Goal: Check status: Check status

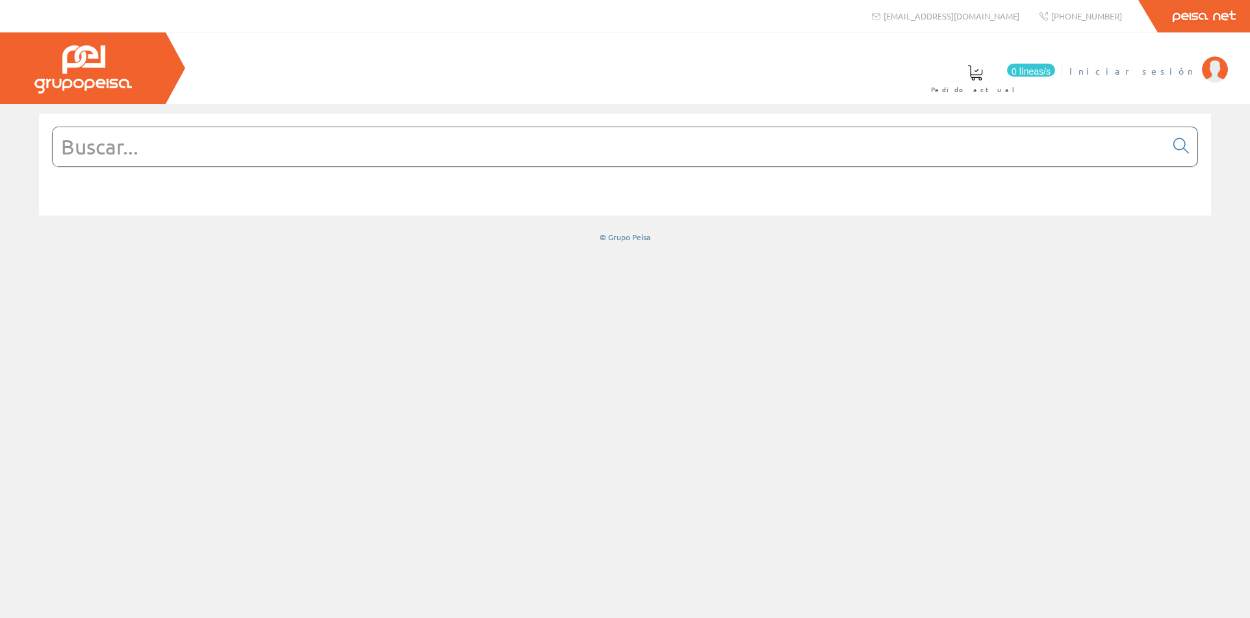
click at [1159, 70] on font "Iniciar sesión" at bounding box center [1132, 71] width 126 height 12
click at [1164, 70] on font "[PERSON_NAME]" at bounding box center [1135, 71] width 119 height 12
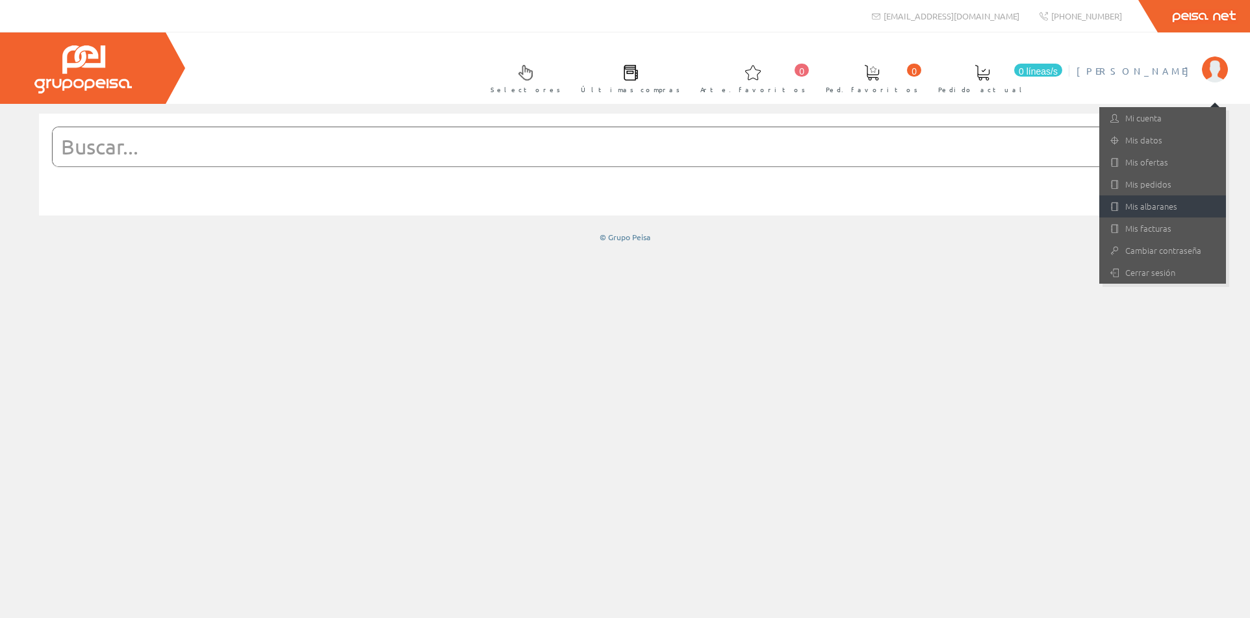
click at [1147, 205] on font "Mis albaranes" at bounding box center [1151, 206] width 52 height 12
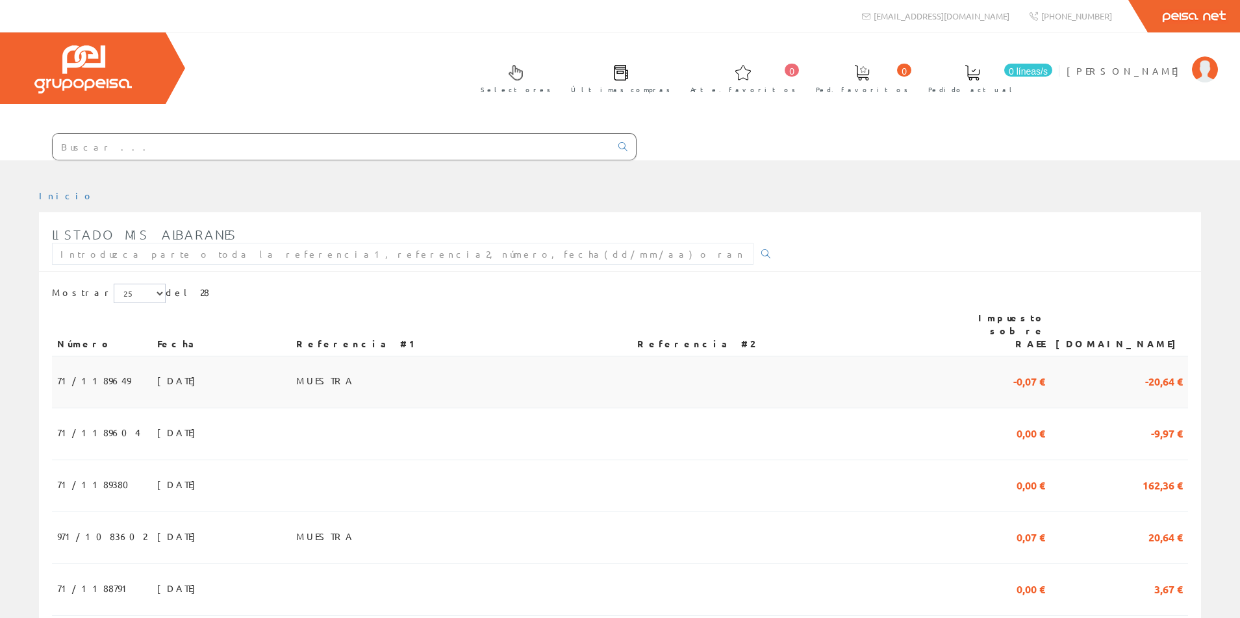
click at [178, 370] on td "10/10/2025" at bounding box center [221, 383] width 139 height 52
click at [152, 422] on td "08/10/2025" at bounding box center [221, 435] width 139 height 52
click at [1137, 74] on font "[PERSON_NAME]" at bounding box center [1125, 71] width 119 height 12
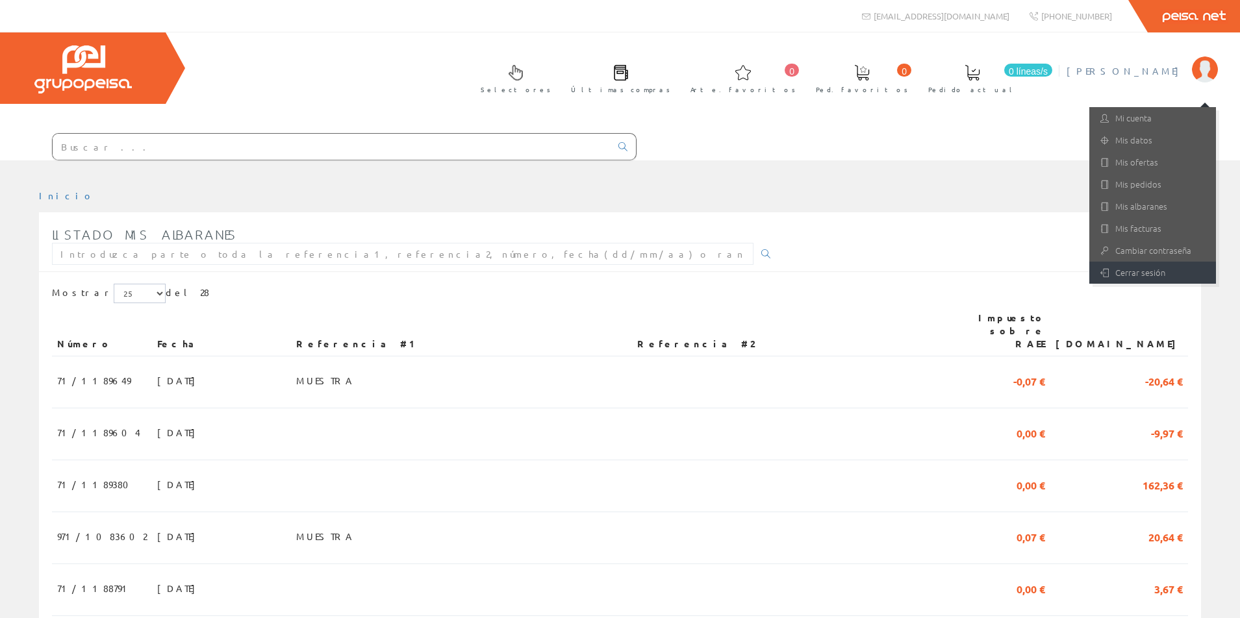
click at [1131, 273] on font "Cerrar sesión" at bounding box center [1140, 272] width 50 height 12
